Goal: Task Accomplishment & Management: Manage account settings

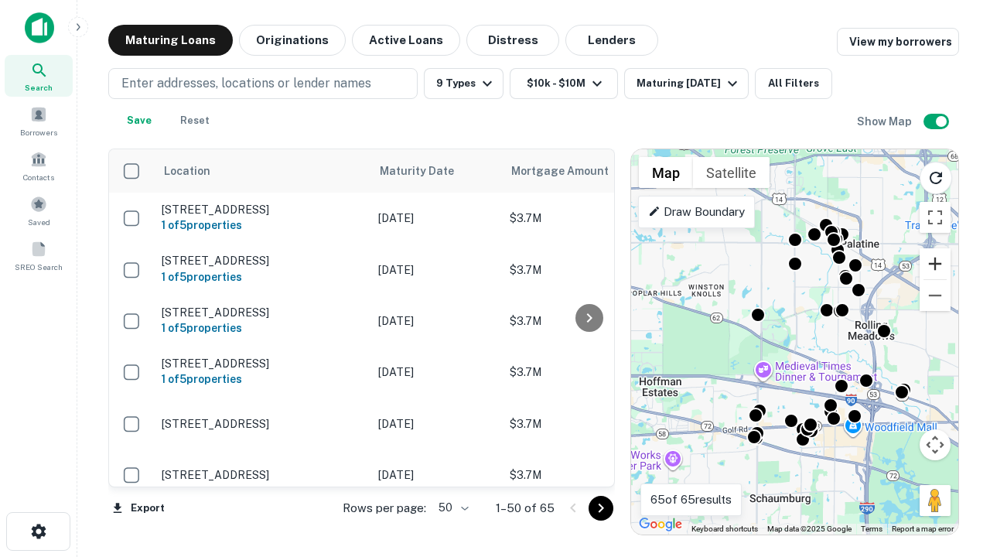
click at [935, 264] on button "Zoom in" at bounding box center [935, 263] width 31 height 31
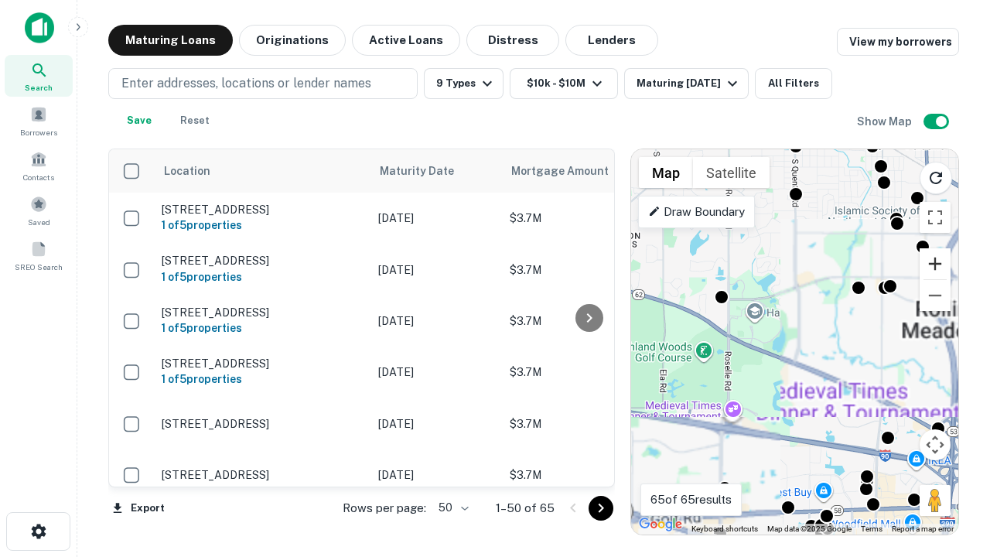
click at [935, 264] on button "Zoom in" at bounding box center [935, 263] width 31 height 31
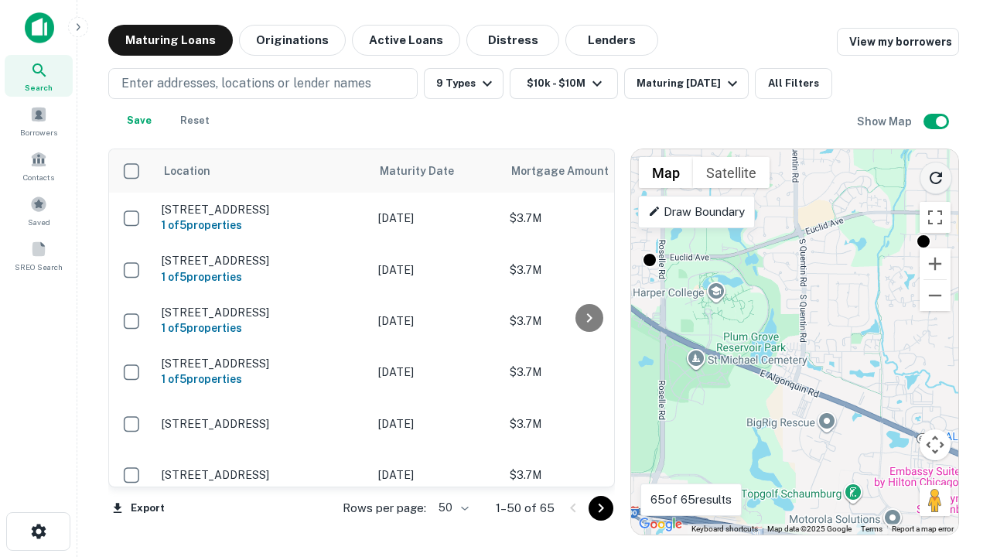
click at [936, 175] on icon "Reload search area" at bounding box center [936, 178] width 19 height 19
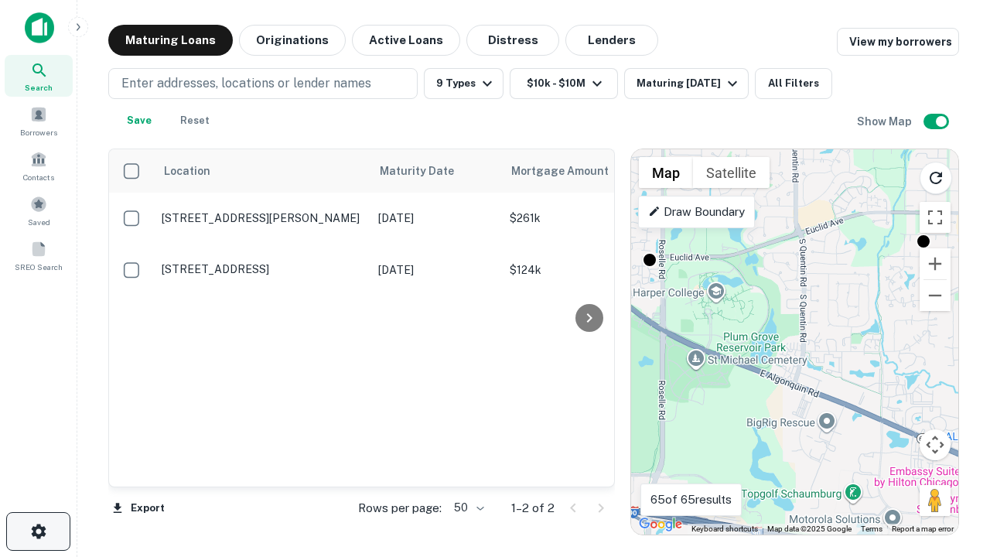
click at [38, 532] on icon "button" at bounding box center [38, 531] width 19 height 19
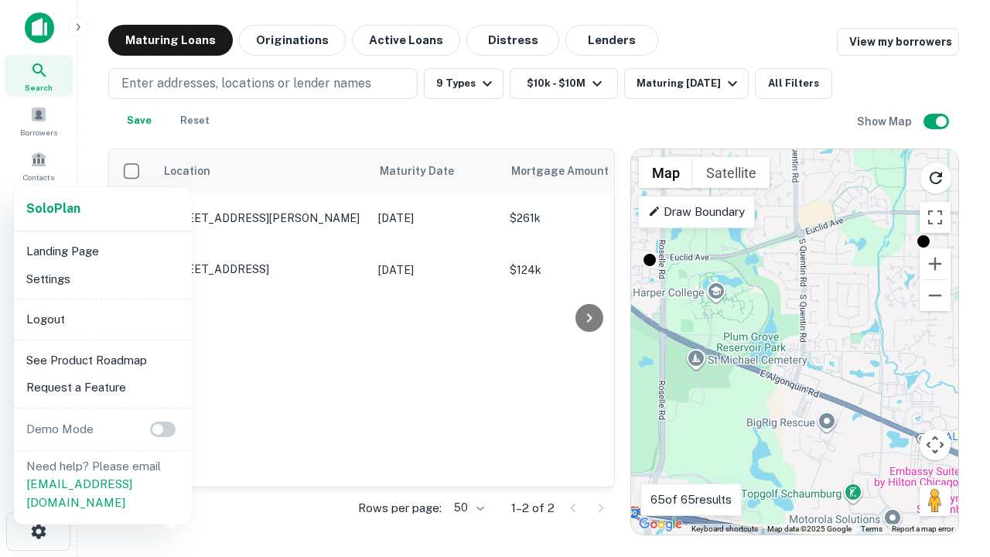
click at [102, 319] on li "Logout" at bounding box center [103, 320] width 166 height 28
